Goal: Information Seeking & Learning: Understand process/instructions

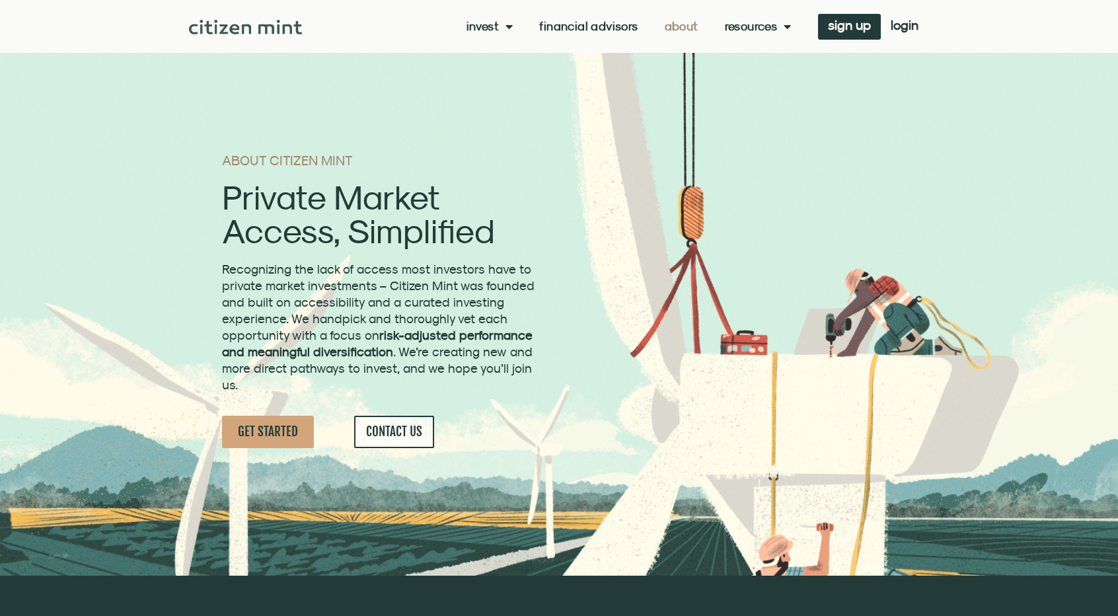
click at [486, 243] on h2 "Private Market Access, Simplified" at bounding box center [380, 213] width 316 height 67
click at [505, 26] on span "Menu" at bounding box center [506, 26] width 14 height 25
click at [513, 76] on link "how it works" at bounding box center [509, 78] width 87 height 30
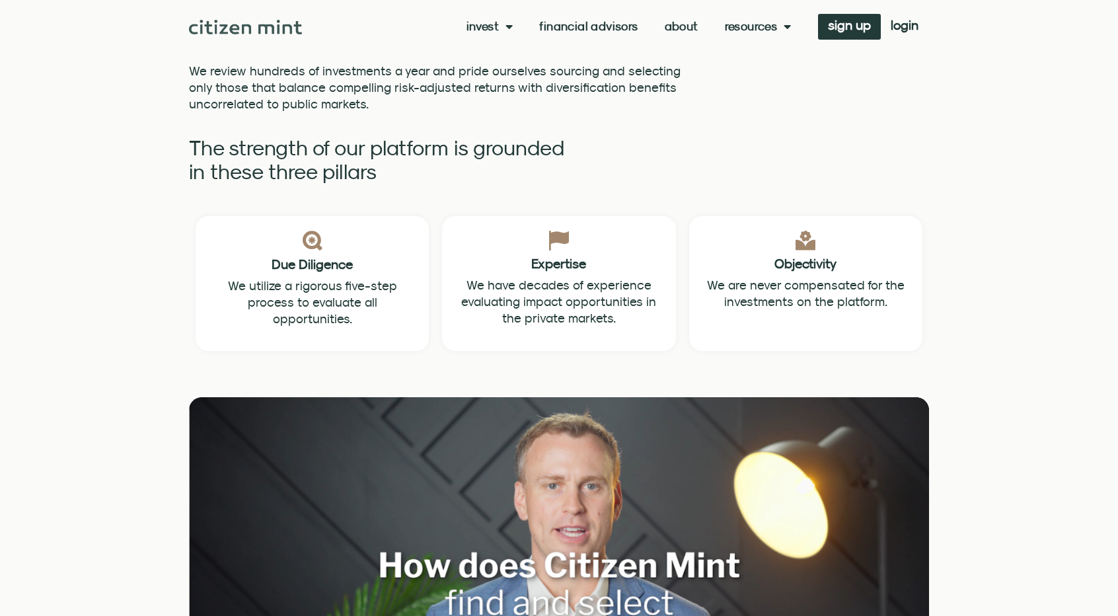
scroll to position [1260, 0]
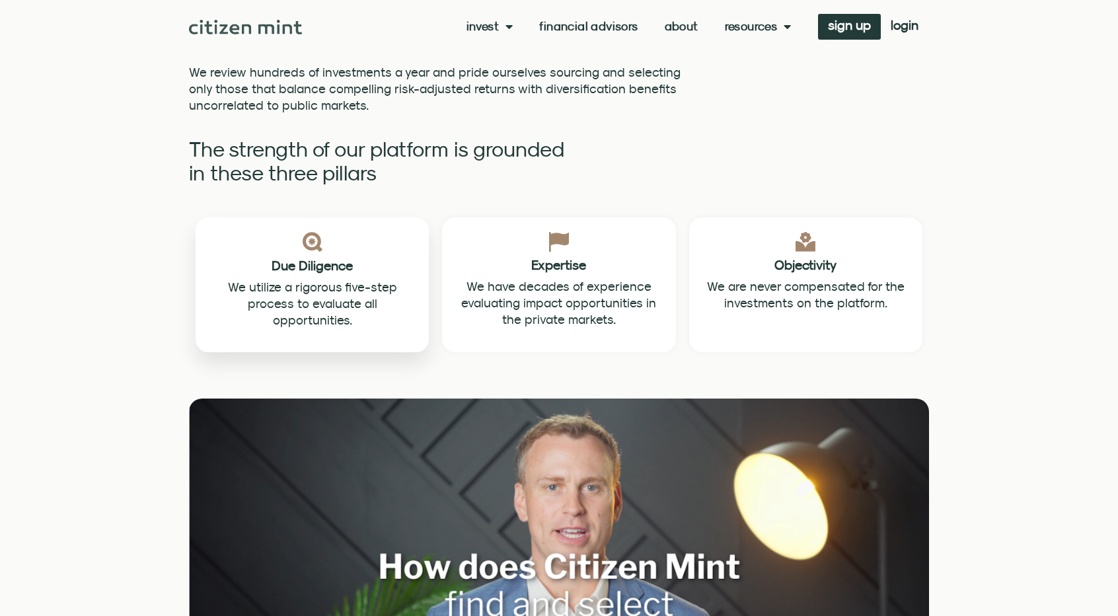
click at [321, 279] on span "We utilize a rigorous five-step process to evaluate all opportunities." at bounding box center [312, 303] width 169 height 48
click at [311, 232] on img at bounding box center [313, 242] width 20 height 20
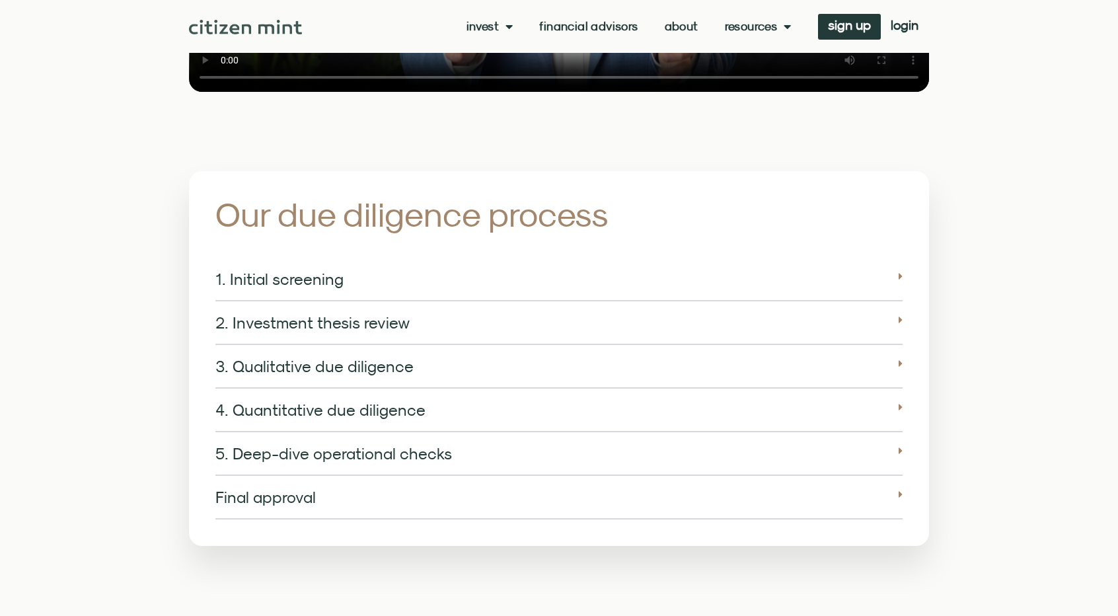
scroll to position [1985, 0]
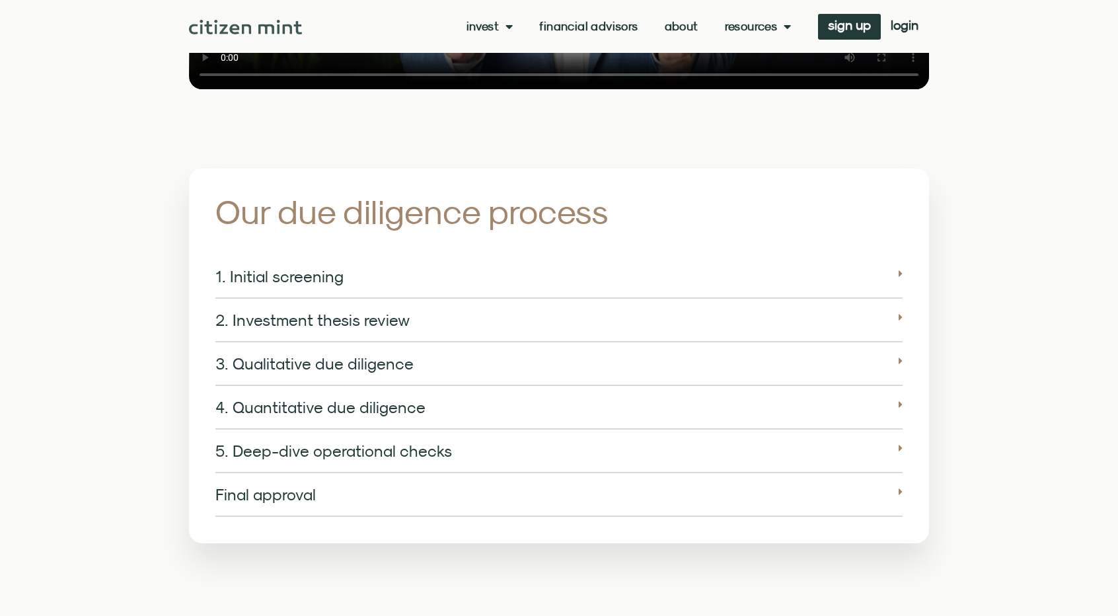
click at [358, 257] on div "1. Initial screening" at bounding box center [558, 277] width 687 height 44
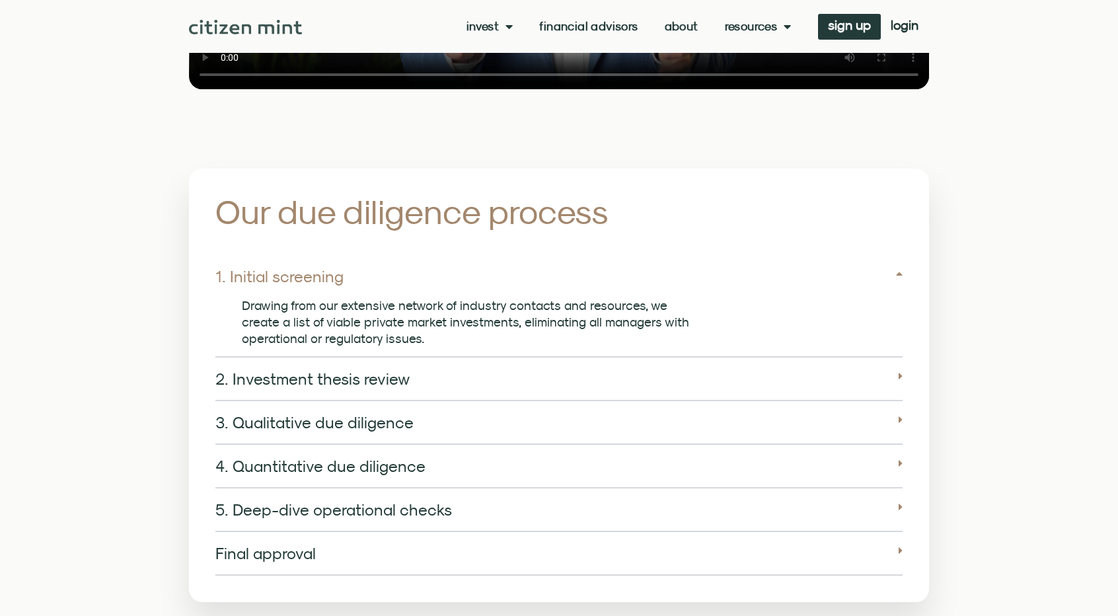
click at [335, 369] on link "2. Investment thesis review" at bounding box center [312, 378] width 194 height 18
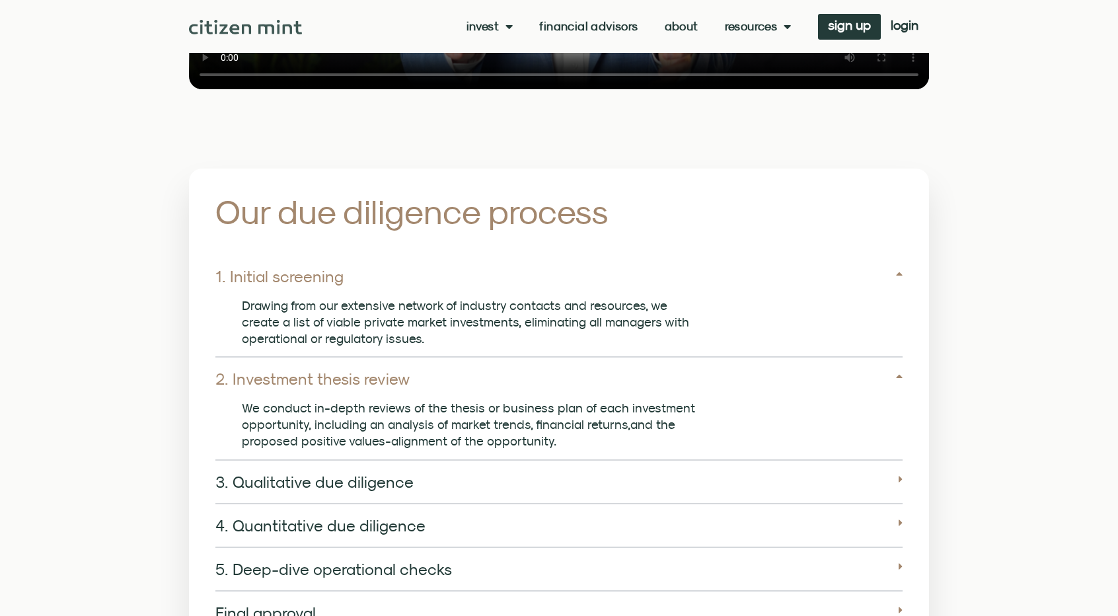
click at [303, 472] on link "3. Qualitative due diligence" at bounding box center [314, 481] width 198 height 18
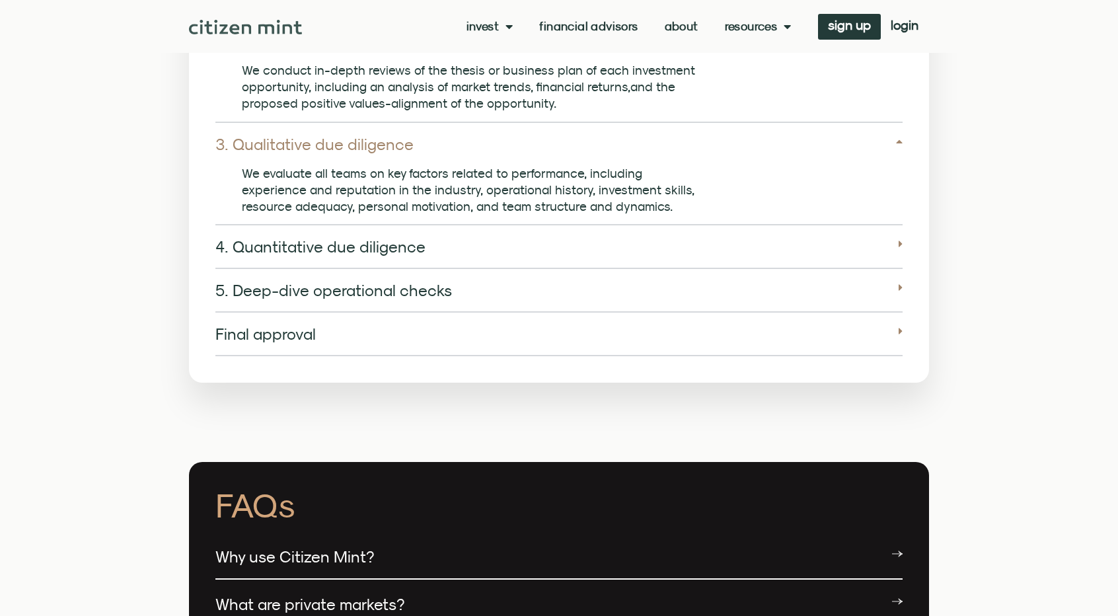
scroll to position [2323, 0]
click at [341, 237] on link "4. Quantitative due diligence" at bounding box center [320, 246] width 210 height 18
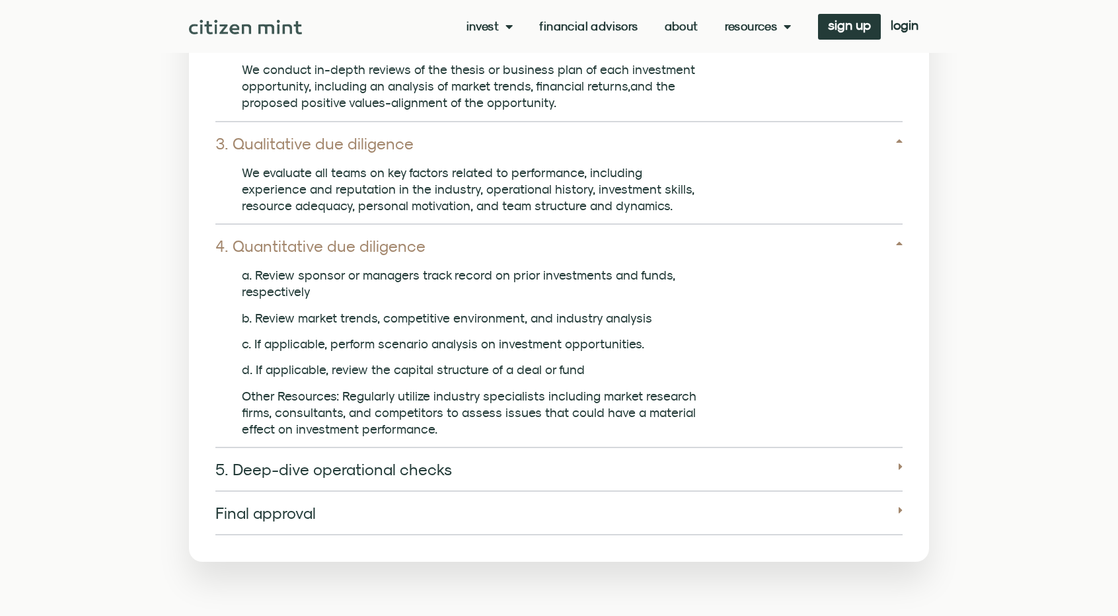
click at [360, 470] on div "5. Deep-dive operational checks" at bounding box center [558, 470] width 687 height 44
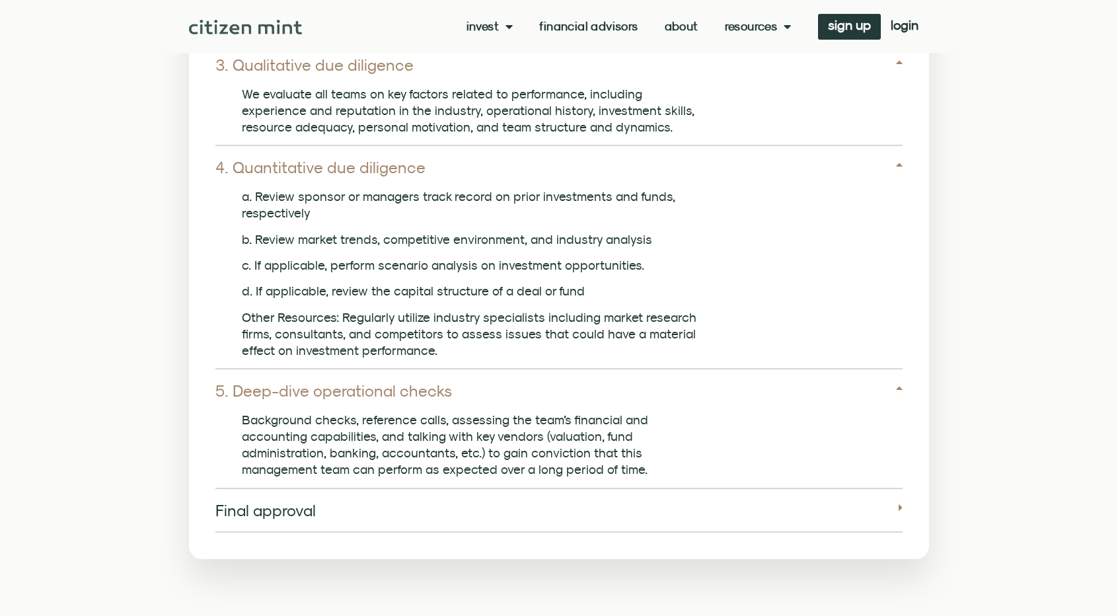
scroll to position [2416, 0]
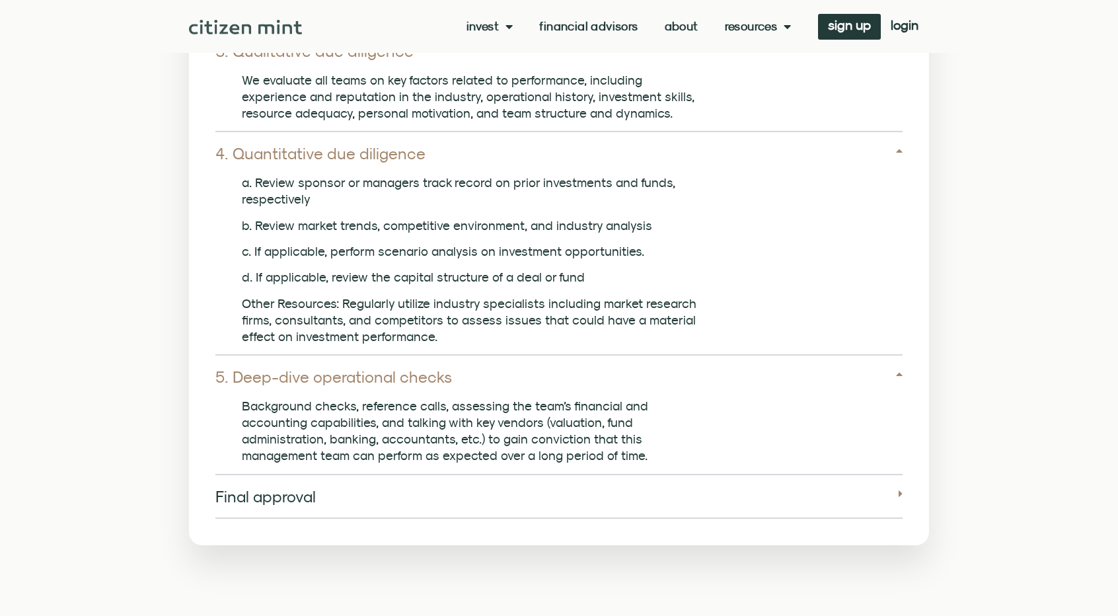
click at [258, 487] on link "Final approval" at bounding box center [265, 496] width 100 height 18
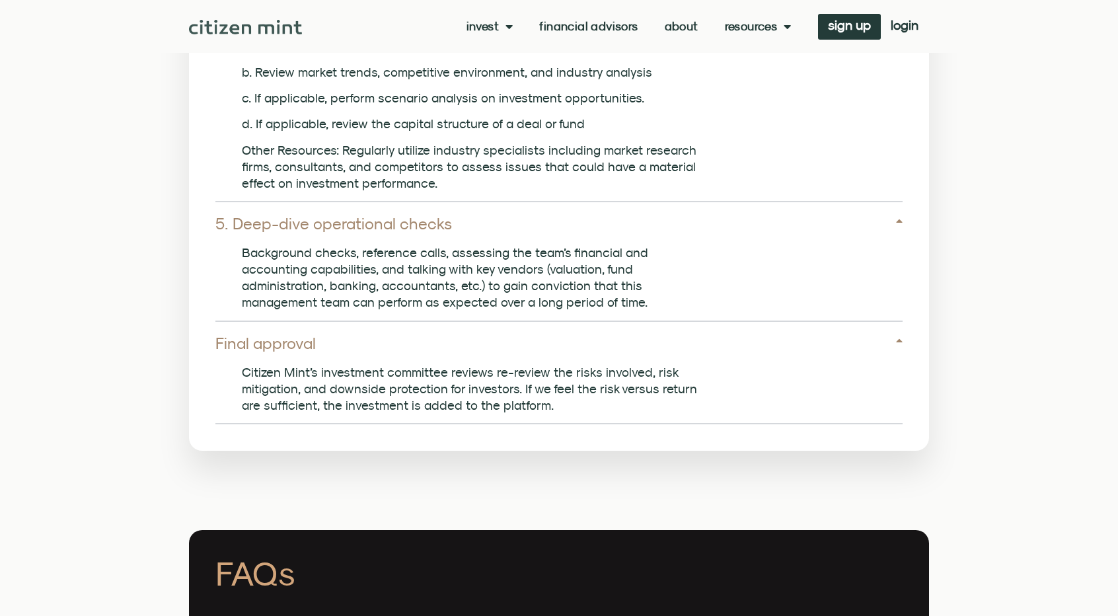
scroll to position [2596, 0]
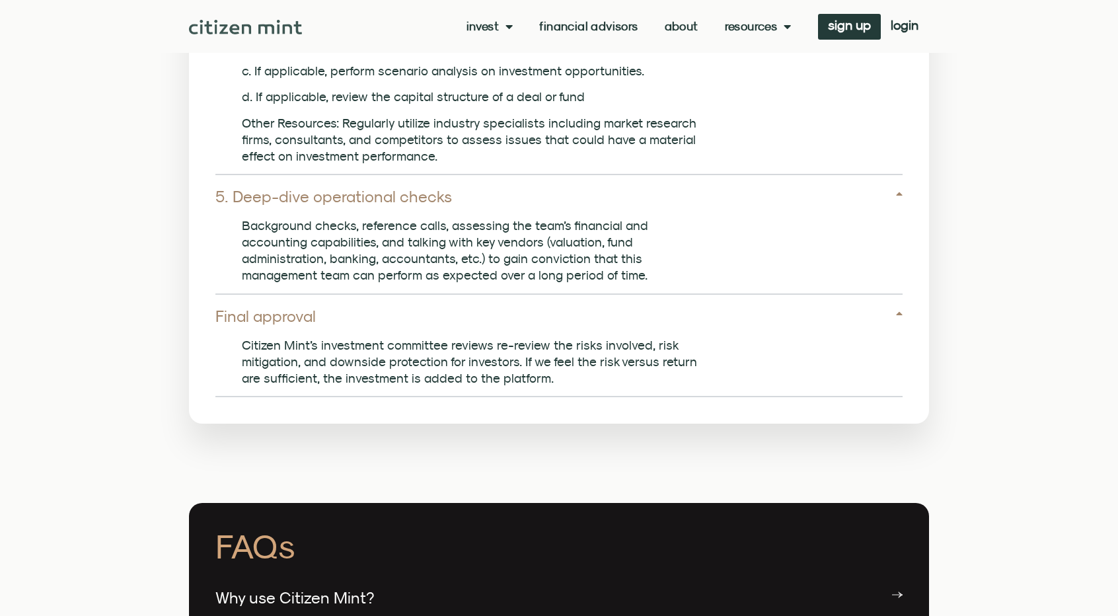
click at [702, 30] on li "About" at bounding box center [681, 26] width 60 height 13
click at [696, 30] on li "About" at bounding box center [681, 26] width 60 height 13
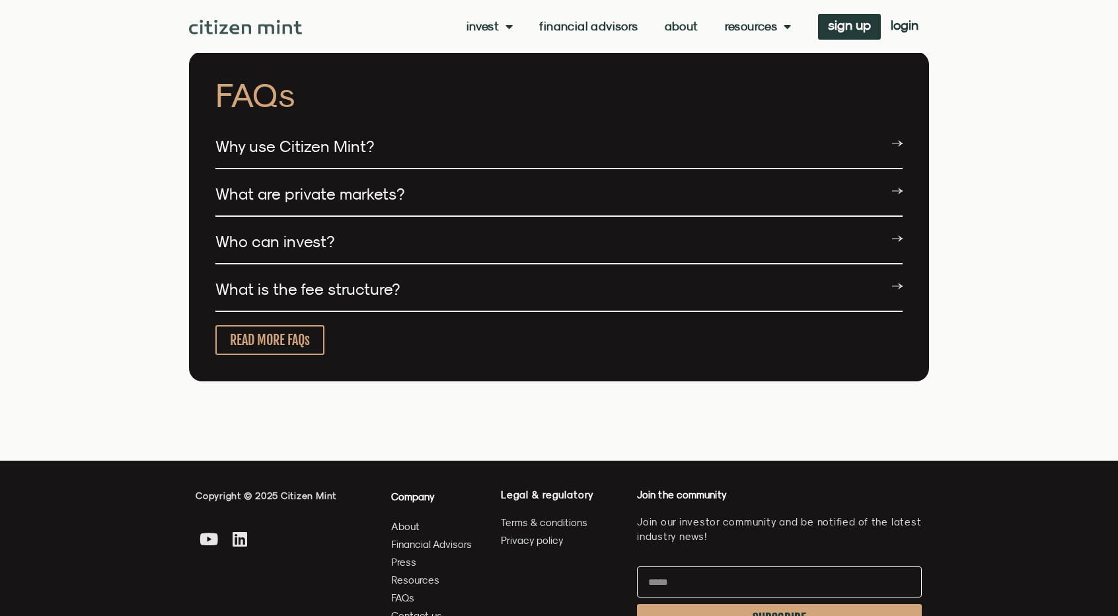
scroll to position [3048, 0]
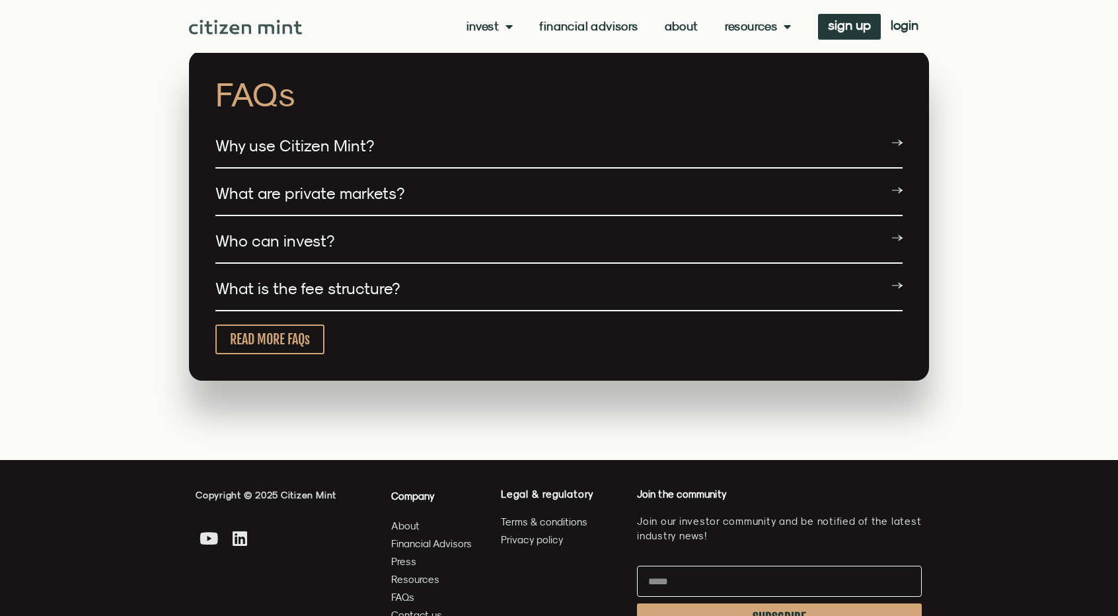
click at [735, 283] on div "What is the fee structure?" at bounding box center [558, 289] width 687 height 44
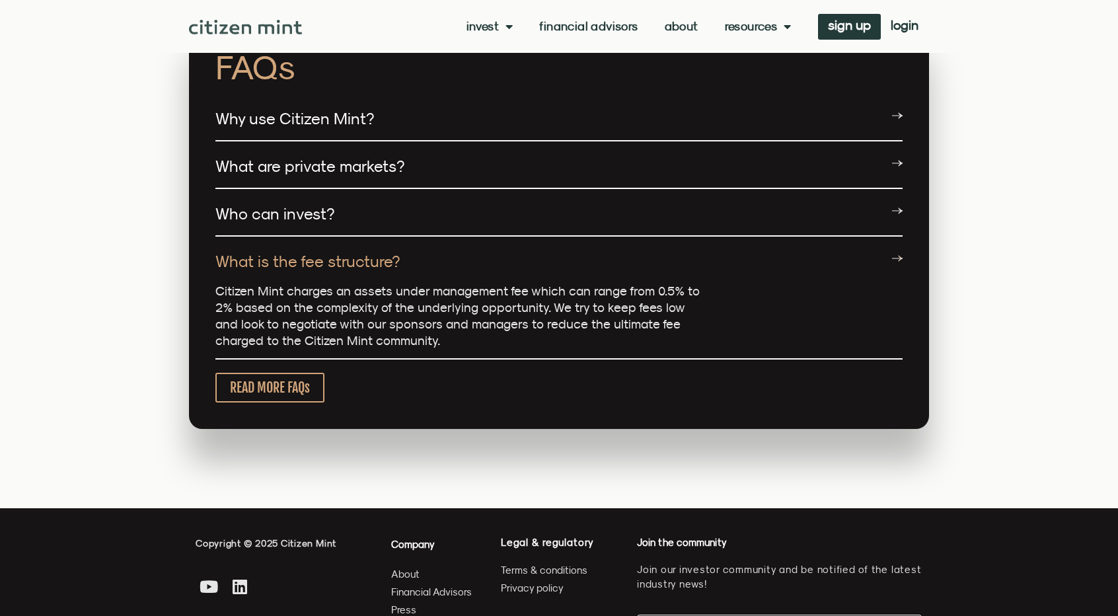
scroll to position [3076, 0]
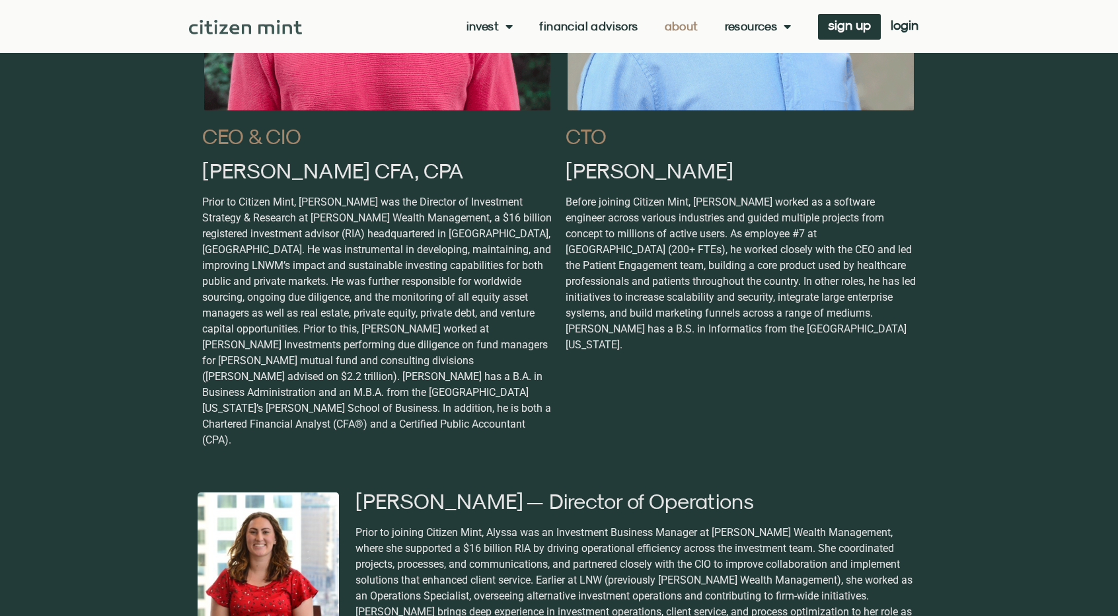
scroll to position [992, 0]
